Goal: Navigation & Orientation: Understand site structure

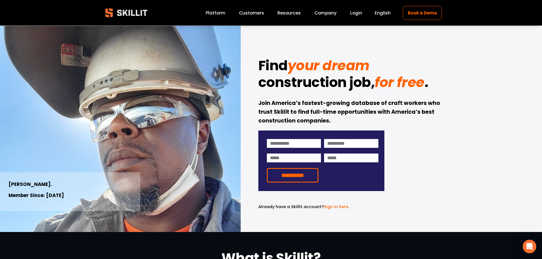
click at [323, 13] on link "Company" at bounding box center [326, 13] width 22 height 8
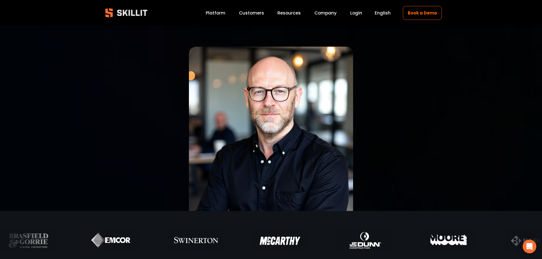
click at [216, 13] on link "Platform" at bounding box center [216, 13] width 20 height 8
